Goal: Task Accomplishment & Management: Manage account settings

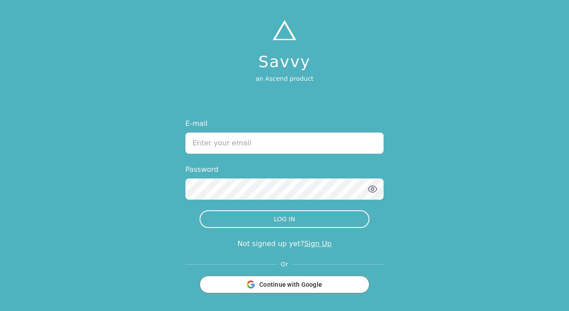
click at [287, 135] on input "E-mail" at bounding box center [284, 143] width 198 height 21
type input "[EMAIL_ADDRESS][DOMAIN_NAME]"
click at [199, 210] on button "LOG IN" at bounding box center [284, 219] width 170 height 18
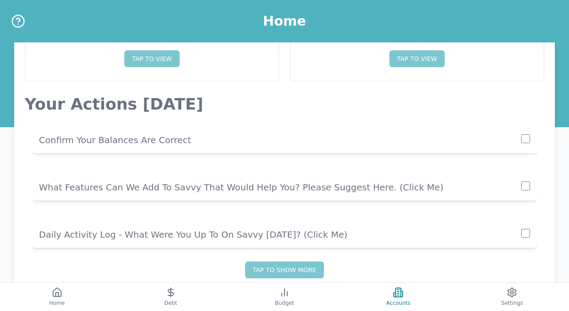
scroll to position [116, 0]
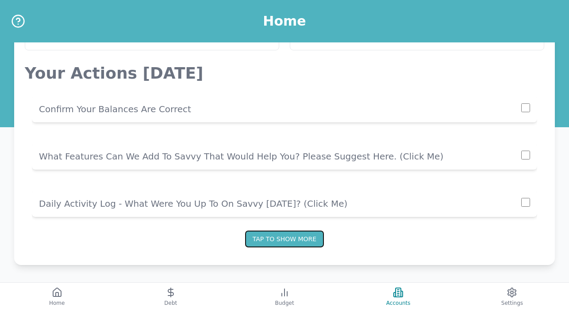
click at [269, 234] on button "Tap to show more" at bounding box center [284, 239] width 79 height 17
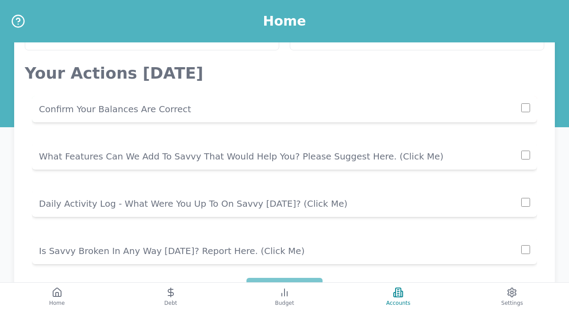
click at [525, 108] on input "checkbox" at bounding box center [525, 107] width 9 height 9
checkbox input "true"
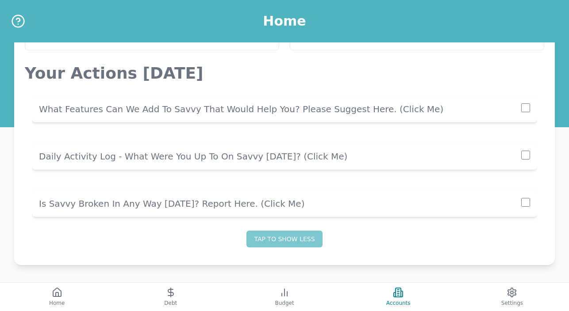
click at [356, 109] on p "What Features Can We Add To Savvy That Would Help You? Please Suggest Here. (cl…" at bounding box center [280, 109] width 482 height 12
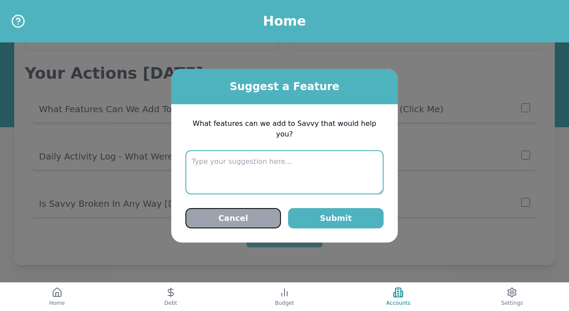
click at [218, 214] on button "Cancel" at bounding box center [233, 218] width 96 height 20
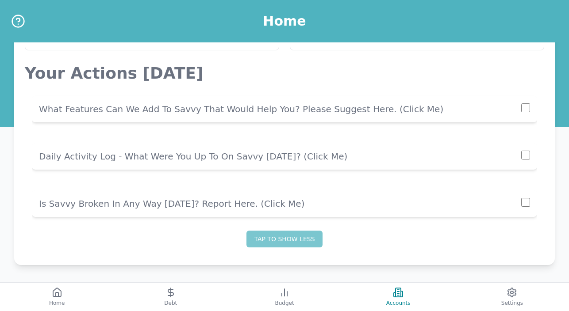
click at [521, 109] on input "checkbox" at bounding box center [525, 107] width 9 height 9
checkbox input "true"
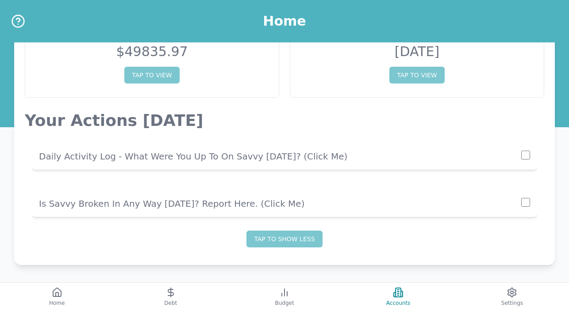
scroll to position [69, 0]
click at [283, 157] on p "Daily Activity Log - What Were You Up To On Savvy [DATE]? (click me)" at bounding box center [280, 156] width 482 height 12
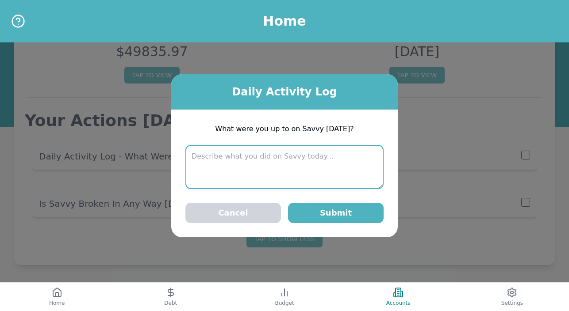
click at [277, 176] on textarea at bounding box center [284, 167] width 198 height 44
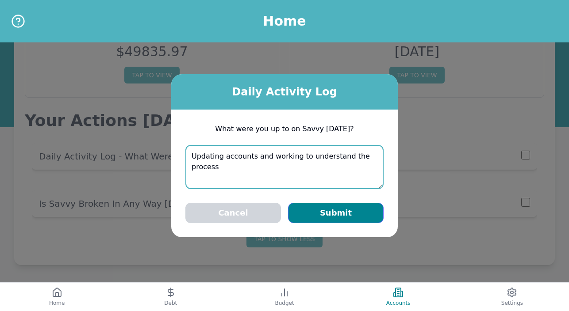
type textarea "Updating accounts and working to understand the process"
click at [337, 209] on button "Submit" at bounding box center [336, 213] width 96 height 20
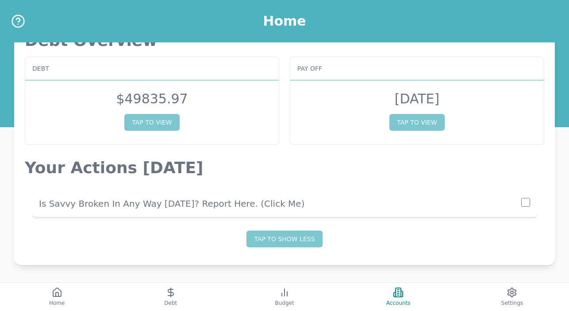
click at [525, 202] on input "checkbox" at bounding box center [525, 202] width 9 height 9
checkbox input "true"
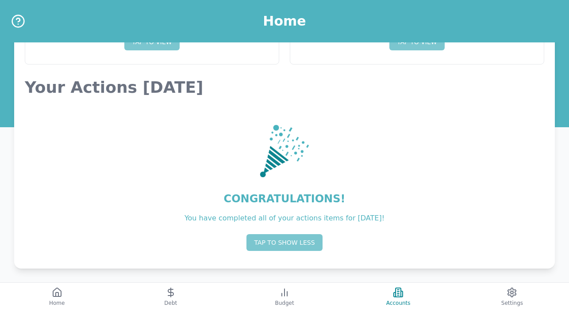
scroll to position [105, 0]
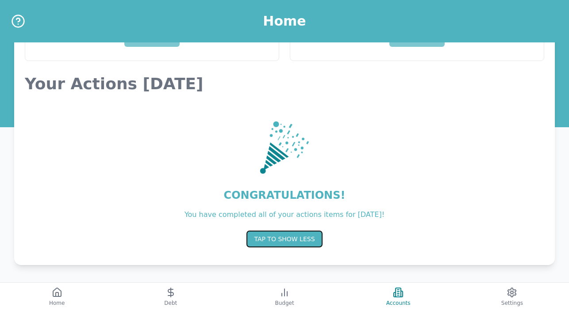
click at [300, 241] on button "Tap to show less" at bounding box center [284, 239] width 76 height 17
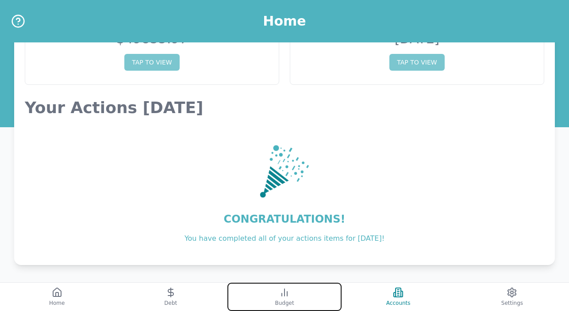
click at [286, 293] on icon at bounding box center [284, 292] width 11 height 11
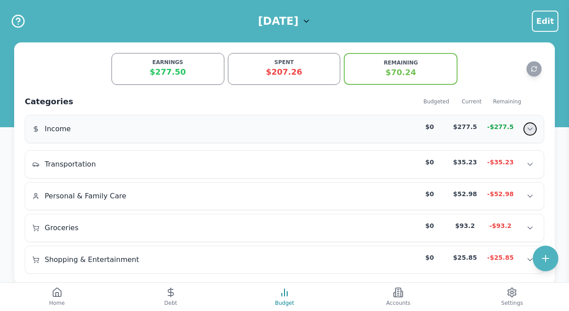
click at [528, 128] on icon "Show transactions" at bounding box center [529, 129] width 9 height 9
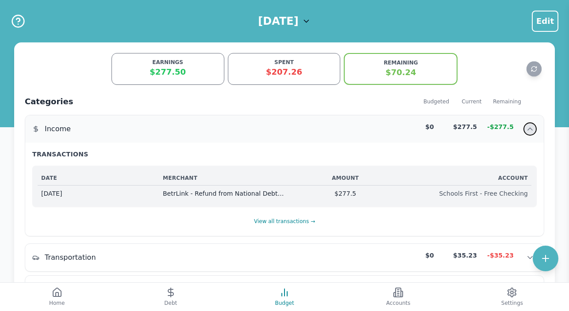
click at [530, 129] on icon "Hide transactions" at bounding box center [530, 129] width 4 height 2
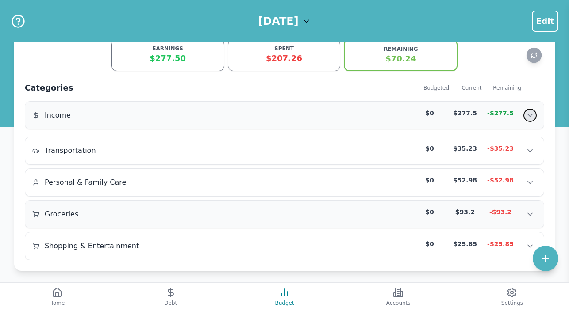
scroll to position [19, 0]
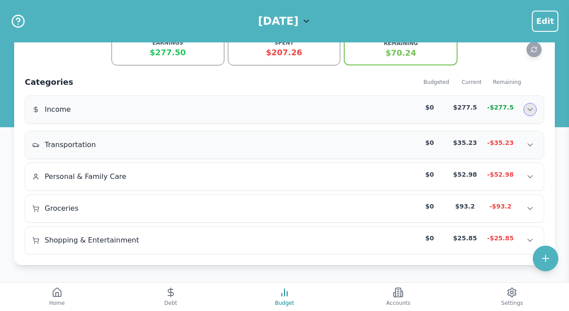
click at [429, 143] on div "$0" at bounding box center [429, 142] width 35 height 9
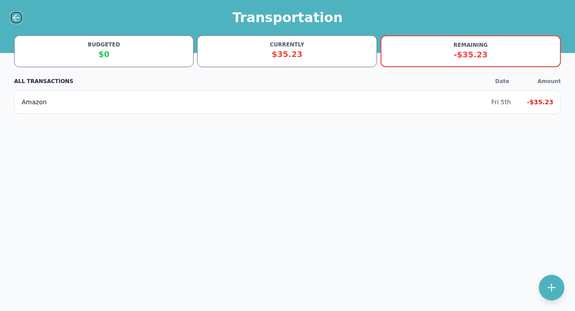
click at [14, 19] on icon at bounding box center [14, 18] width 3 height 6
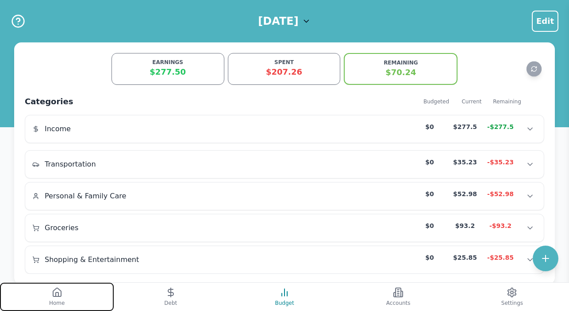
click at [54, 298] on button "Home" at bounding box center [57, 297] width 114 height 28
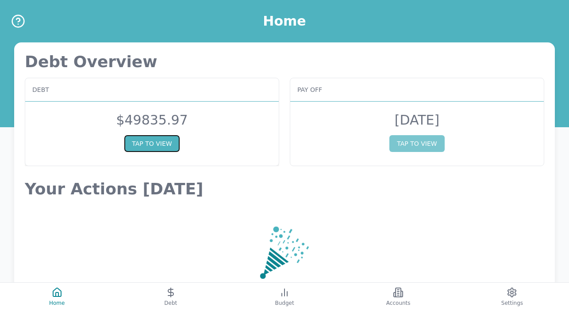
click at [161, 140] on button "TAP TO VIEW" at bounding box center [151, 143] width 55 height 17
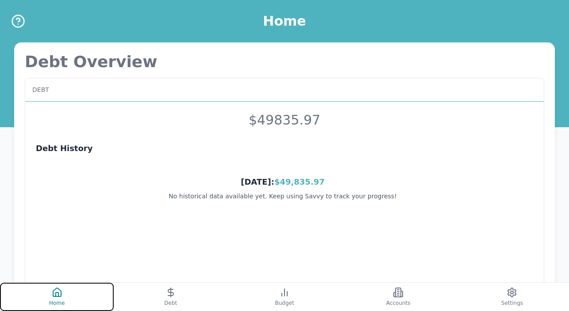
click at [55, 298] on button "Home" at bounding box center [57, 297] width 114 height 28
click at [68, 299] on button "Home" at bounding box center [57, 297] width 114 height 28
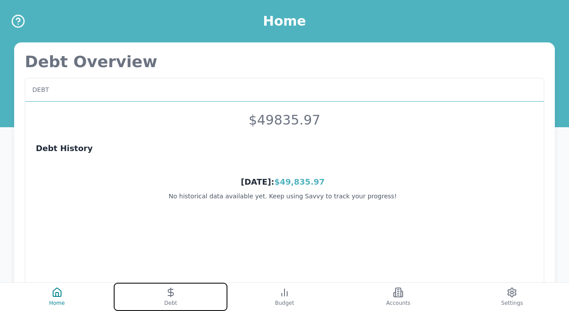
click at [174, 296] on icon at bounding box center [170, 292] width 11 height 11
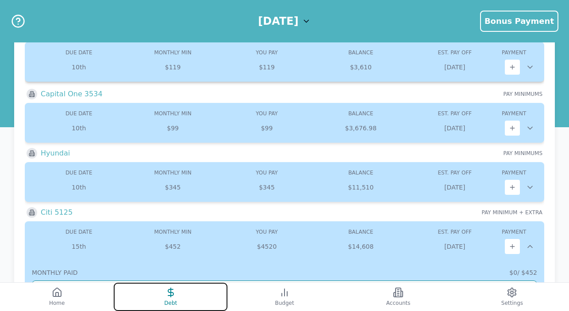
scroll to position [88, 0]
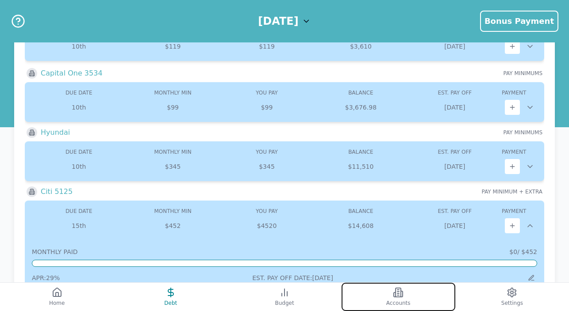
click at [398, 288] on icon at bounding box center [397, 292] width 5 height 9
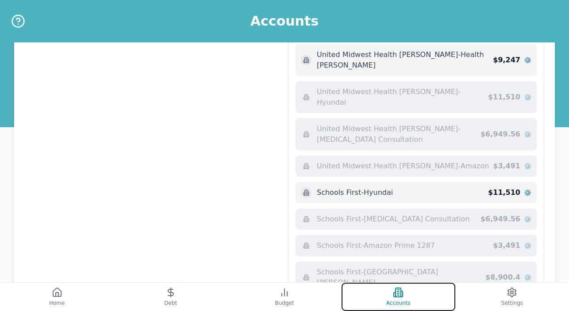
scroll to position [340, 0]
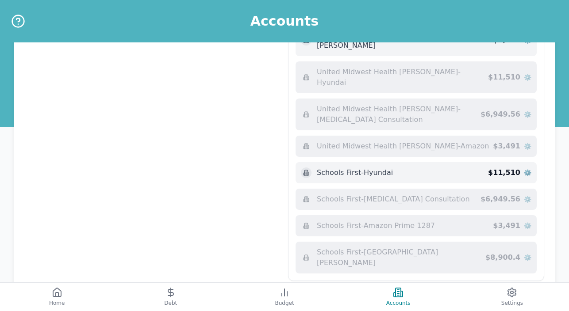
click at [530, 293] on icon at bounding box center [533, 297] width 9 height 9
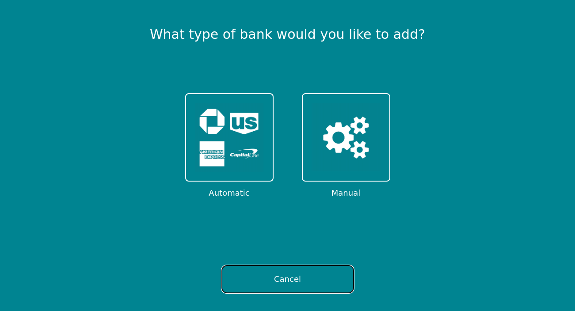
click at [280, 273] on button "Cancel" at bounding box center [288, 279] width 133 height 28
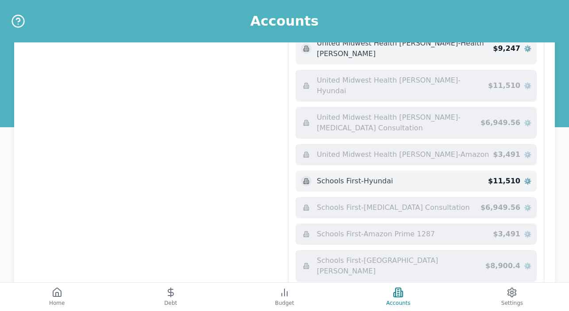
scroll to position [340, 0]
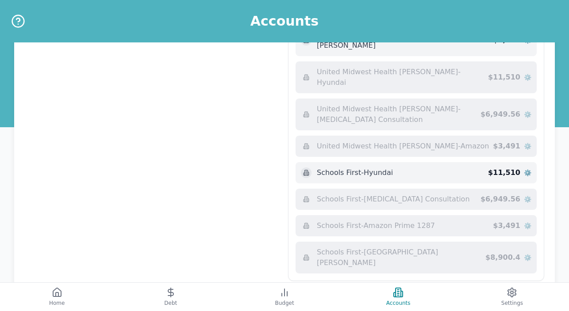
click at [532, 293] on icon at bounding box center [533, 297] width 9 height 9
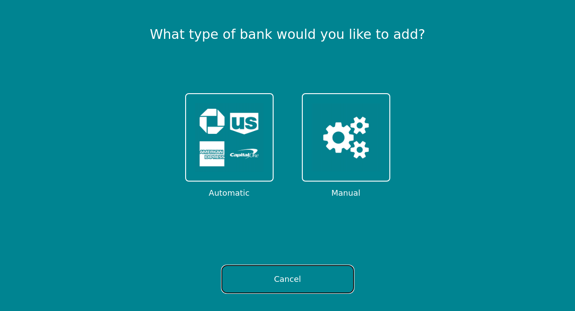
click at [302, 273] on button "Cancel" at bounding box center [288, 279] width 133 height 28
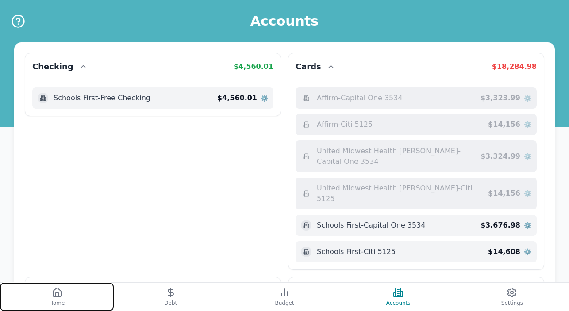
click at [56, 296] on icon at bounding box center [57, 295] width 3 height 4
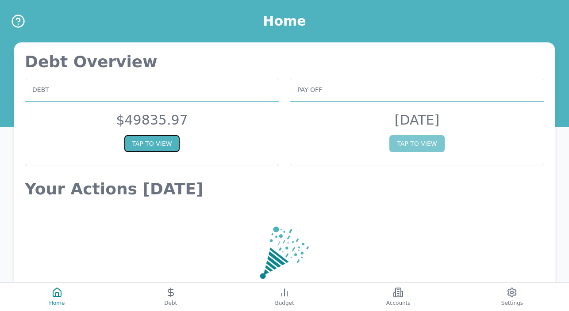
click at [163, 142] on button "TAP TO VIEW" at bounding box center [151, 143] width 55 height 17
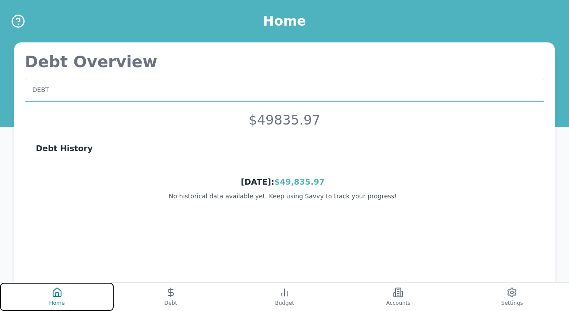
click at [53, 295] on icon at bounding box center [57, 292] width 8 height 8
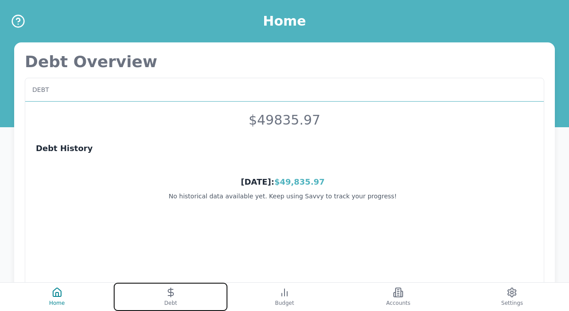
click at [161, 293] on button "Debt" at bounding box center [171, 297] width 114 height 28
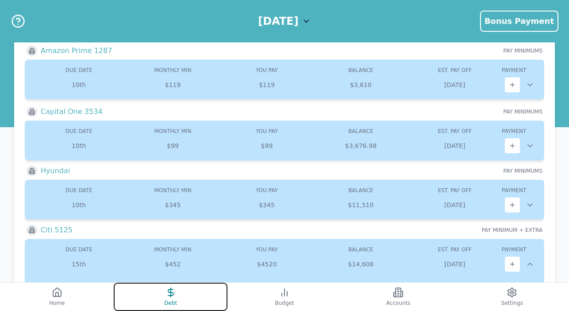
scroll to position [34, 0]
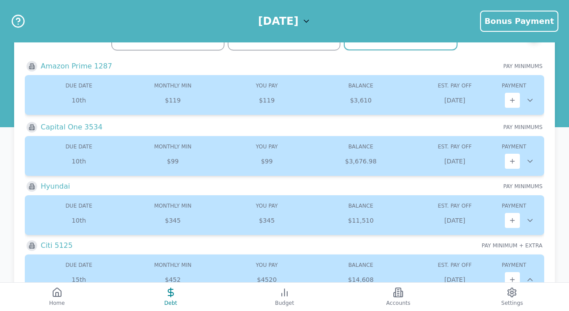
click at [309, 21] on polyline at bounding box center [306, 21] width 4 height 2
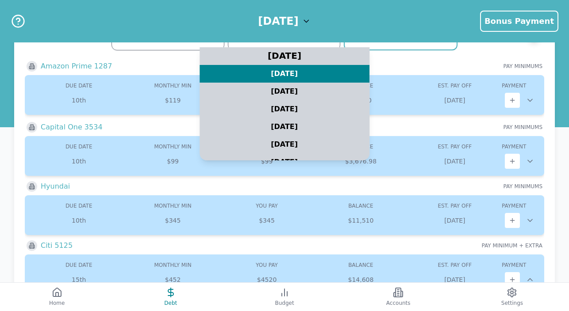
click at [292, 56] on div "[DATE]" at bounding box center [284, 56] width 212 height 22
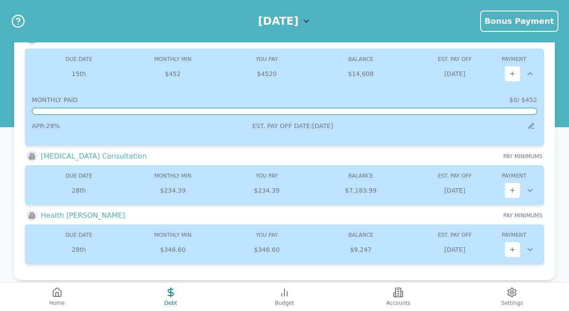
scroll to position [256, 0]
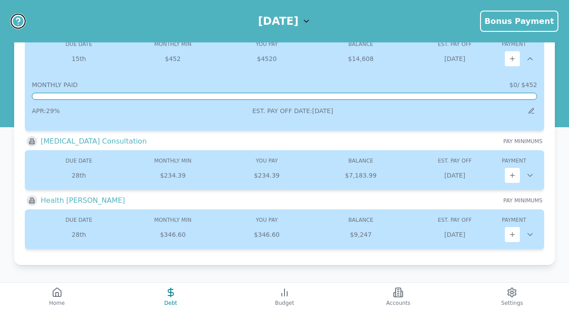
click at [17, 19] on icon "Help" at bounding box center [18, 20] width 4 height 4
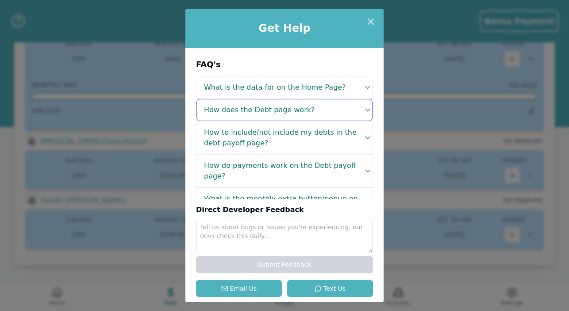
click at [370, 109] on icon at bounding box center [367, 110] width 4 height 2
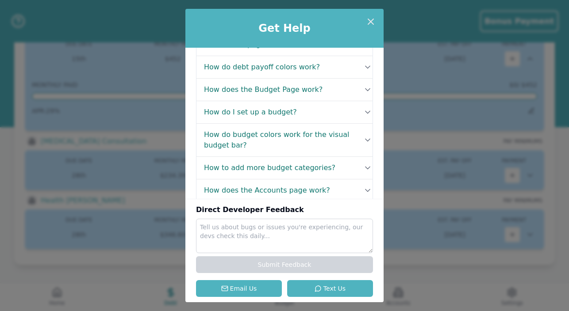
scroll to position [289, 0]
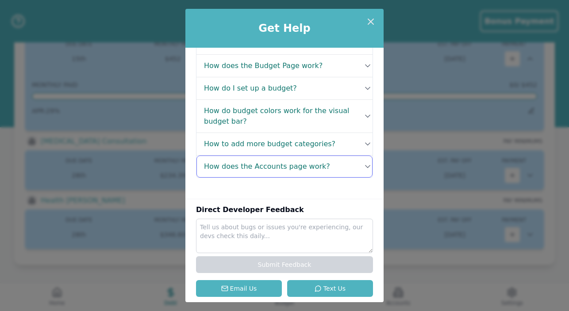
click at [367, 163] on icon at bounding box center [367, 166] width 9 height 9
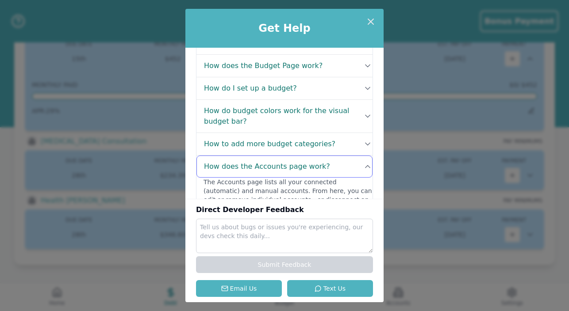
scroll to position [330, 0]
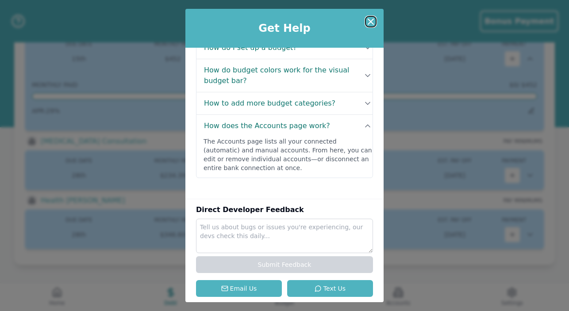
click at [372, 21] on icon at bounding box center [370, 21] width 11 height 11
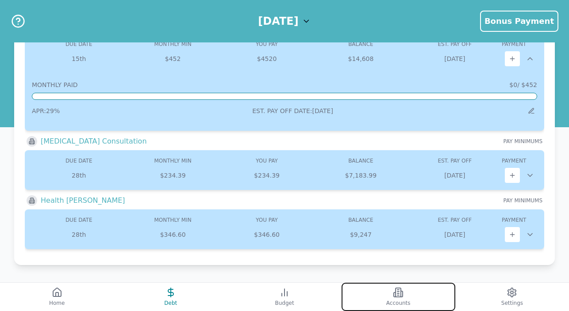
click at [395, 291] on icon at bounding box center [397, 292] width 5 height 9
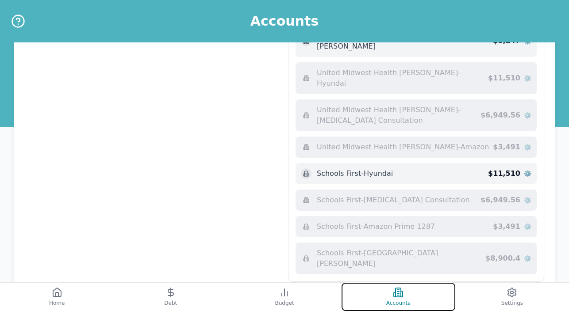
scroll to position [340, 0]
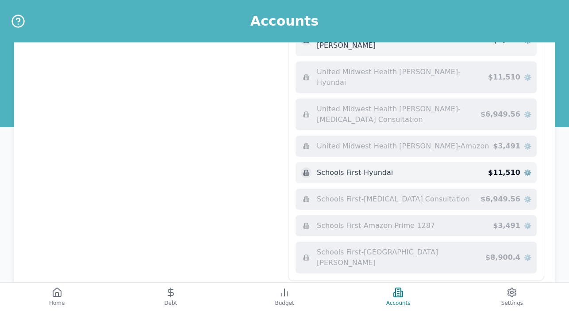
click at [511, 293] on icon at bounding box center [506, 297] width 9 height 9
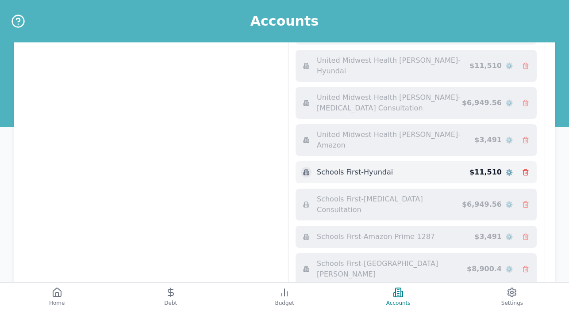
click at [531, 304] on icon at bounding box center [533, 308] width 9 height 9
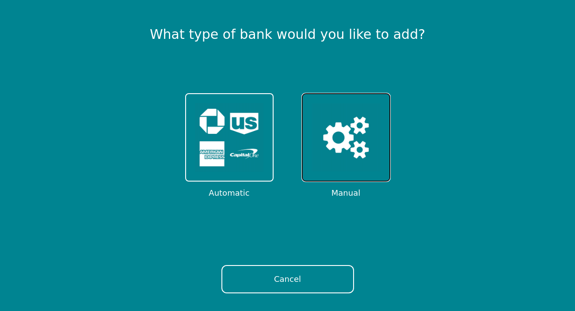
click at [335, 153] on img at bounding box center [346, 137] width 69 height 69
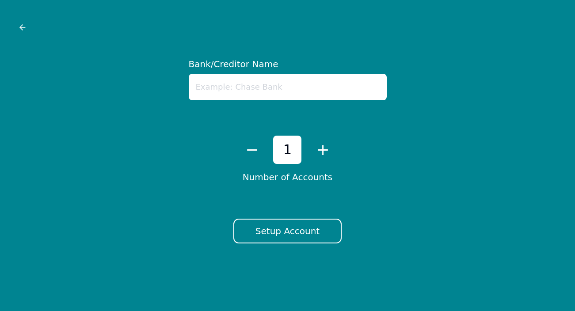
click at [256, 83] on input "text" at bounding box center [288, 87] width 198 height 27
type input "Schools First 2292"
click at [272, 229] on button "Setup Account" at bounding box center [287, 231] width 108 height 25
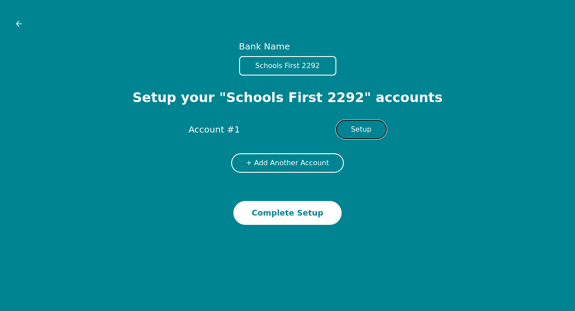
click at [356, 125] on button "Setup" at bounding box center [361, 129] width 51 height 19
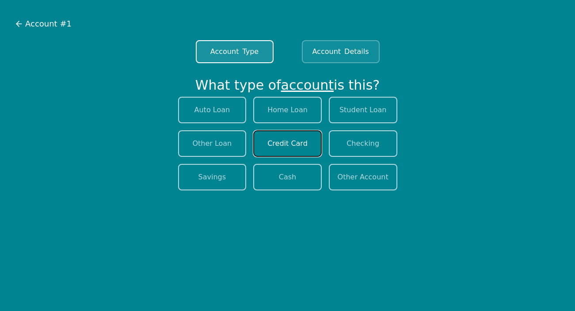
click at [287, 139] on button "Credit Card" at bounding box center [287, 143] width 69 height 27
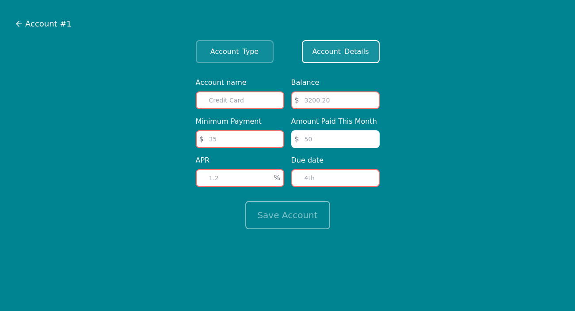
click at [238, 101] on input "text" at bounding box center [240, 101] width 88 height 18
type input "Schools First 2292"
click at [233, 139] on input "number" at bounding box center [240, 139] width 88 height 18
click at [211, 177] on input "number" at bounding box center [240, 178] width 88 height 18
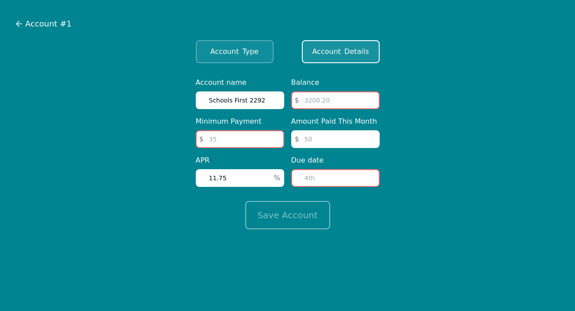
type input "11.75"
click at [371, 176] on input "1" at bounding box center [335, 178] width 88 height 18
click at [371, 176] on input "2" at bounding box center [335, 178] width 88 height 18
click at [371, 176] on input "3" at bounding box center [335, 178] width 88 height 18
click at [371, 176] on input "4" at bounding box center [335, 178] width 88 height 18
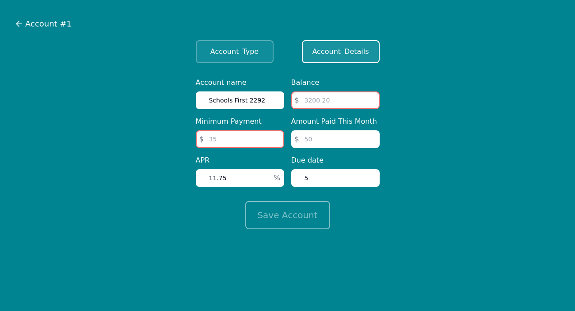
type input "5"
click at [371, 176] on input "5" at bounding box center [335, 178] width 88 height 18
click at [327, 99] on input "number" at bounding box center [335, 101] width 88 height 18
type input "4840.53"
click at [231, 132] on input "number" at bounding box center [240, 139] width 88 height 18
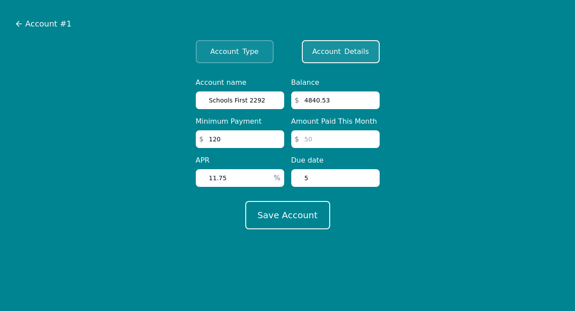
type input "120"
click at [339, 140] on input "number" at bounding box center [335, 139] width 88 height 18
type input "162"
click at [267, 215] on button "Save Account" at bounding box center [287, 215] width 85 height 28
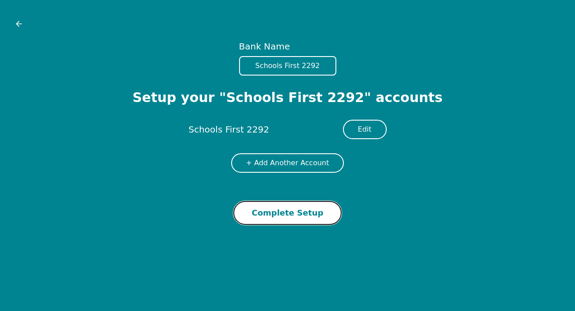
click at [279, 210] on button "Complete Setup" at bounding box center [287, 213] width 108 height 24
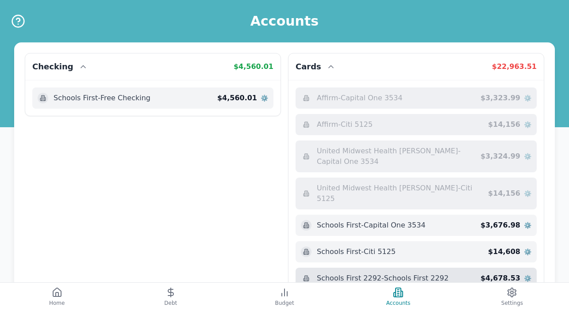
click at [525, 274] on span "⚙️" at bounding box center [528, 278] width 8 height 9
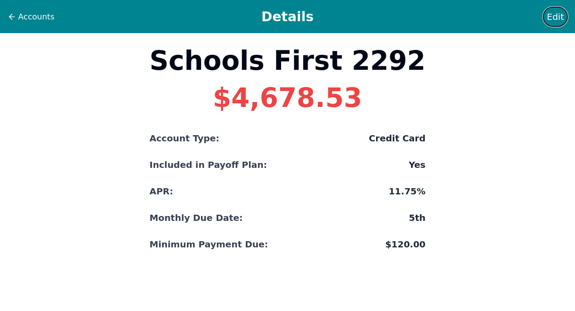
click at [555, 15] on span "Edit" at bounding box center [555, 17] width 17 height 12
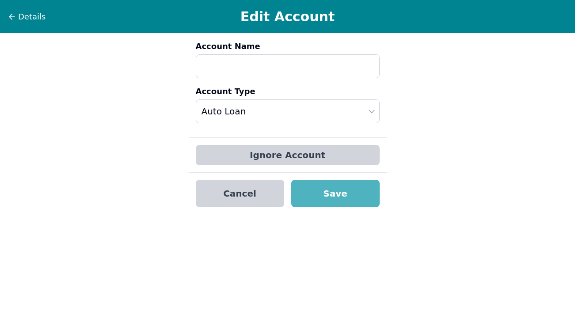
type input "Schools First 2292"
select select "credit"
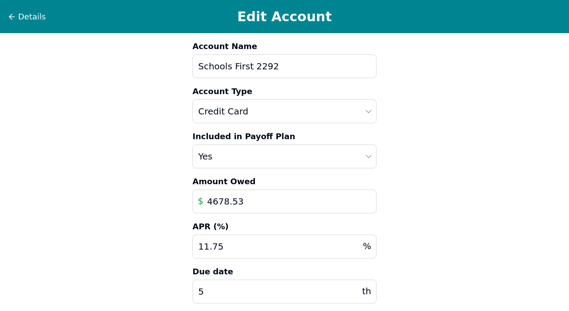
click at [214, 202] on input "4678.53" at bounding box center [284, 202] width 184 height 24
type input "4840.53"
click at [249, 65] on input "Schools First 2292" at bounding box center [284, 66] width 184 height 24
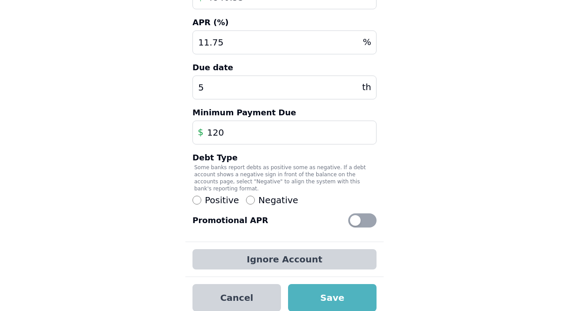
scroll to position [205, 0]
type input "Schools First Master Card 2292"
click at [307, 291] on button "Save" at bounding box center [332, 297] width 88 height 27
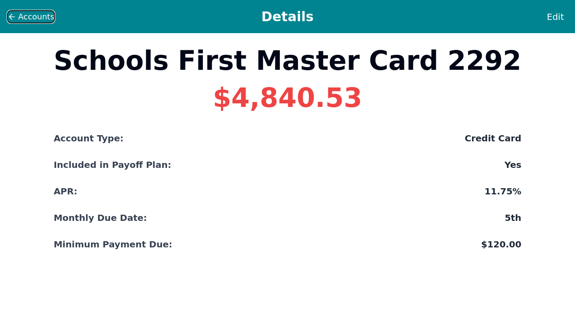
click at [20, 18] on span "Accounts" at bounding box center [36, 17] width 36 height 12
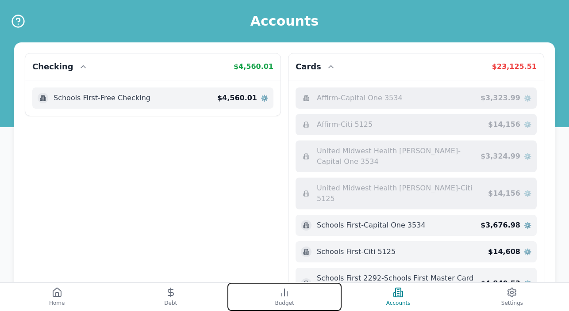
click at [286, 294] on icon at bounding box center [284, 292] width 11 height 11
